Goal: Task Accomplishment & Management: Complete application form

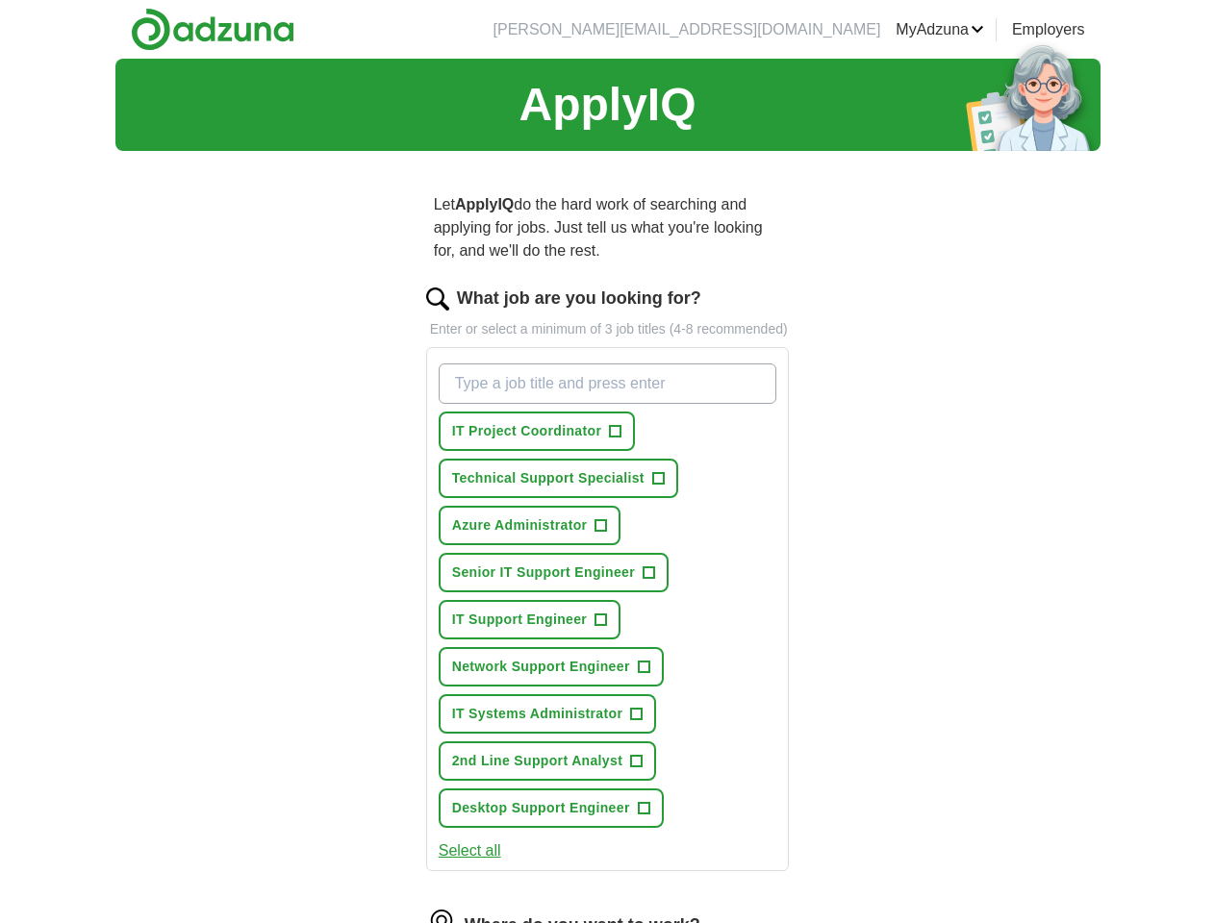
click at [984, 30] on link "MyAdzuna" at bounding box center [940, 29] width 88 height 23
click at [491, 421] on span "IT Project Coordinator" at bounding box center [527, 431] width 150 height 20
click at [512, 468] on span "Technical Support Specialist" at bounding box center [548, 478] width 192 height 20
click at [588, 516] on span "Azure Administrator" at bounding box center [520, 526] width 136 height 20
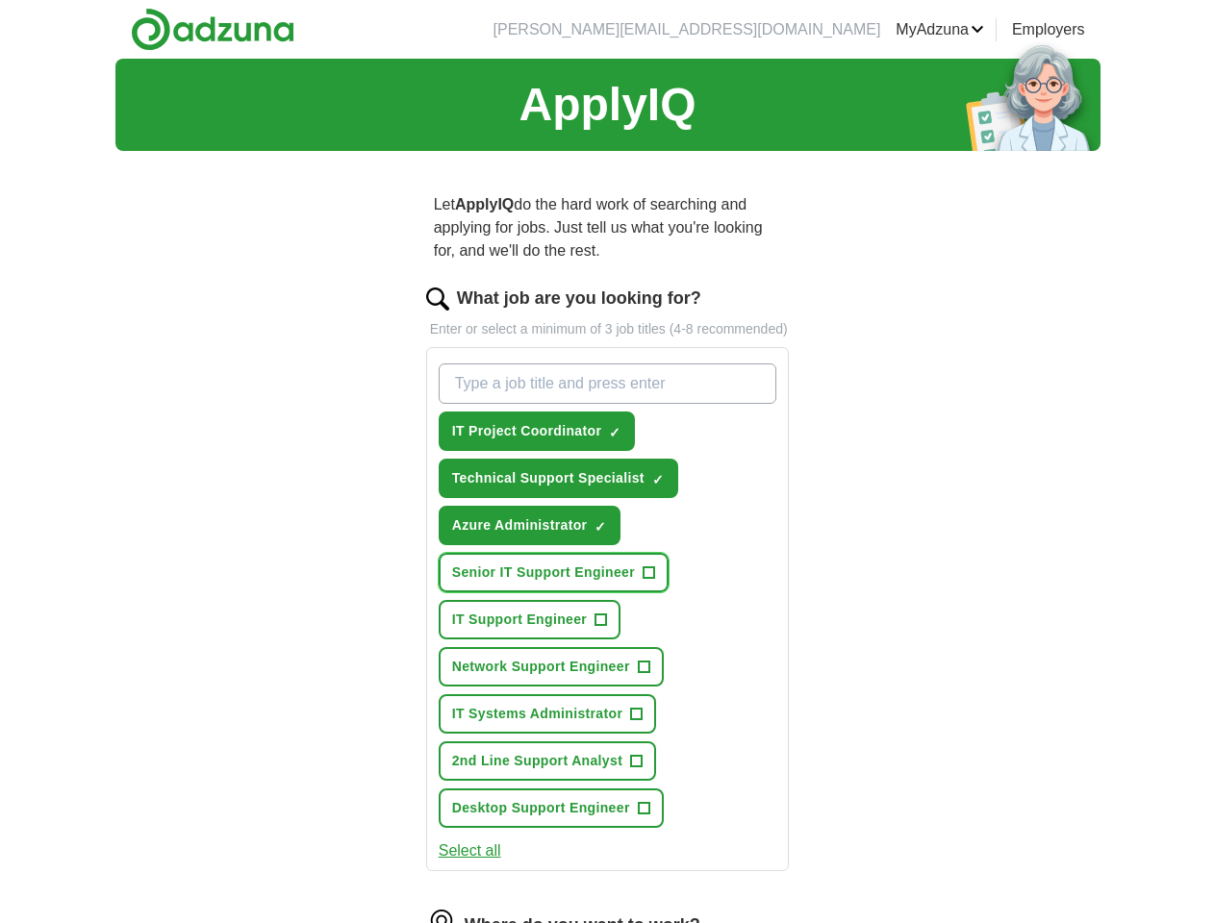
click at [507, 563] on span "Senior IT Support Engineer" at bounding box center [543, 573] width 183 height 20
click at [587, 610] on span "IT Support Engineer" at bounding box center [519, 620] width 135 height 20
click at [505, 657] on span "Network Support Engineer" at bounding box center [541, 667] width 178 height 20
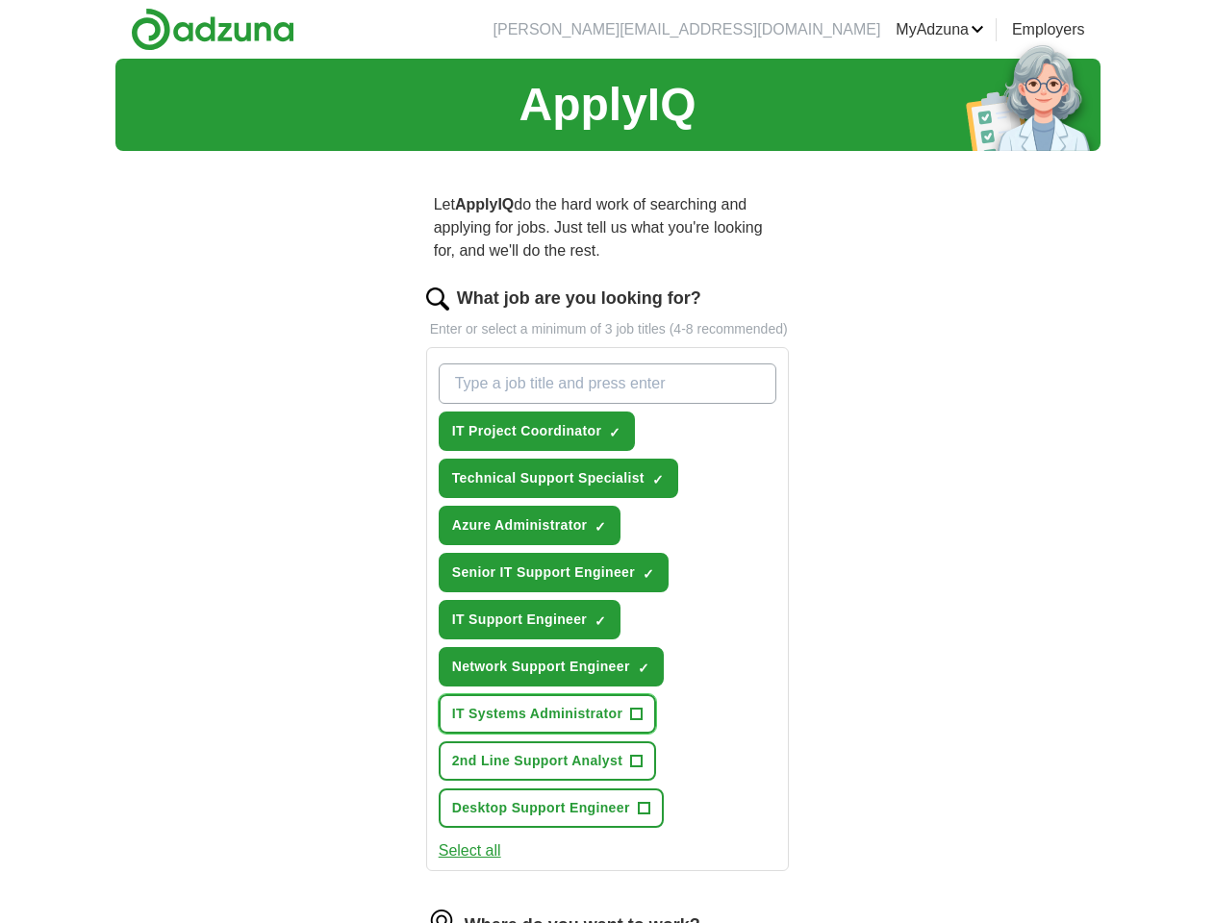
click at [501, 704] on span "IT Systems Administrator" at bounding box center [537, 714] width 170 height 20
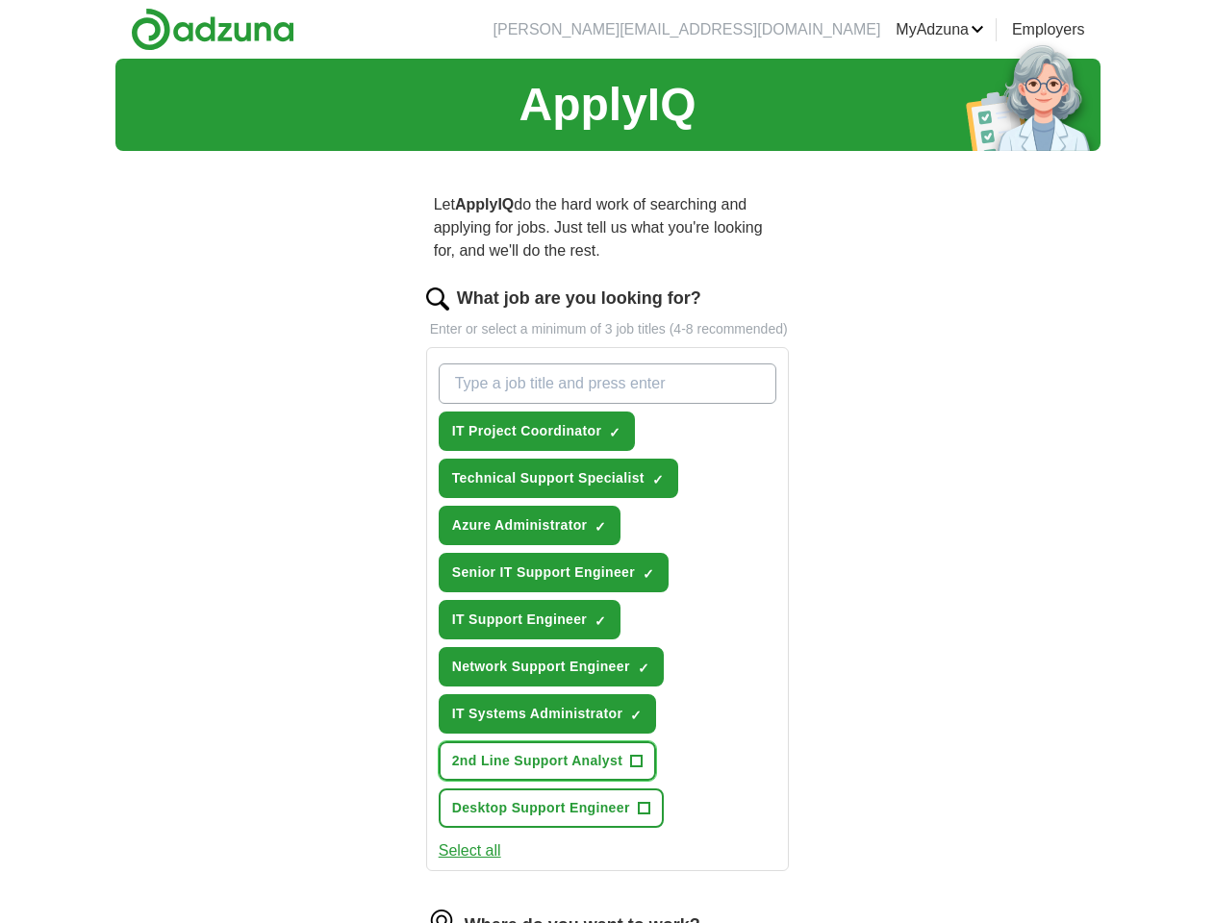
click at [501, 751] on span "2nd Line Support Analyst" at bounding box center [537, 761] width 170 height 20
click at [505, 798] on span "Desktop Support Engineer" at bounding box center [541, 808] width 178 height 20
